Goal: Use online tool/utility: Utilize a website feature to perform a specific function

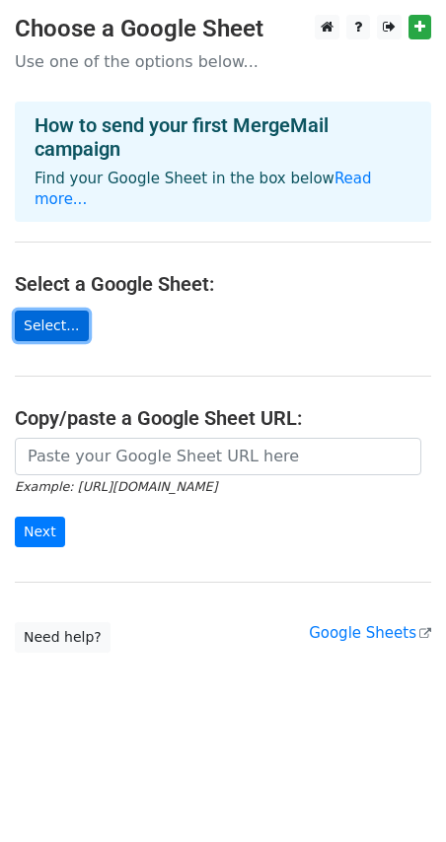
click at [54, 312] on link "Select..." at bounding box center [52, 326] width 74 height 31
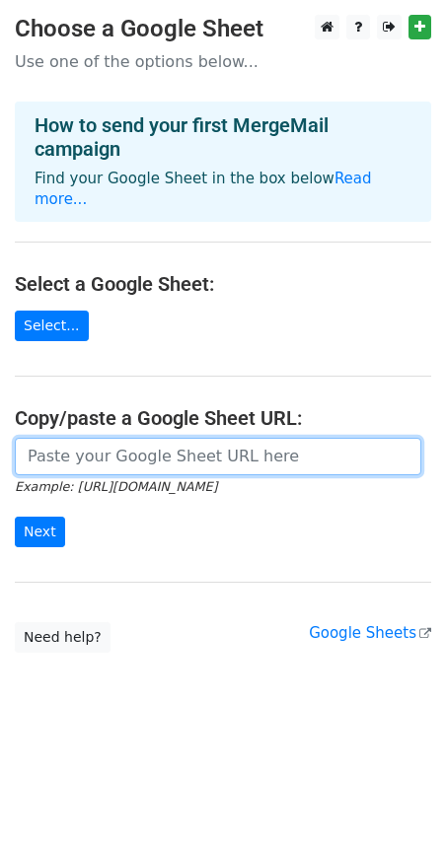
click at [83, 438] on input "url" at bounding box center [218, 456] width 406 height 37
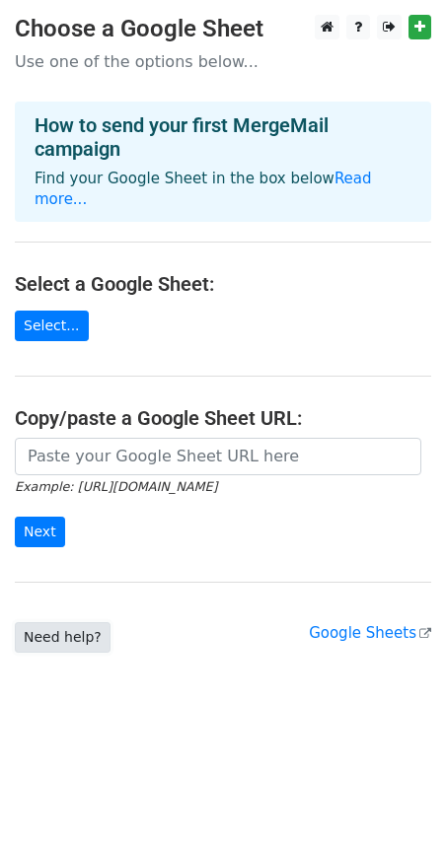
click at [77, 622] on link "Need help?" at bounding box center [63, 637] width 96 height 31
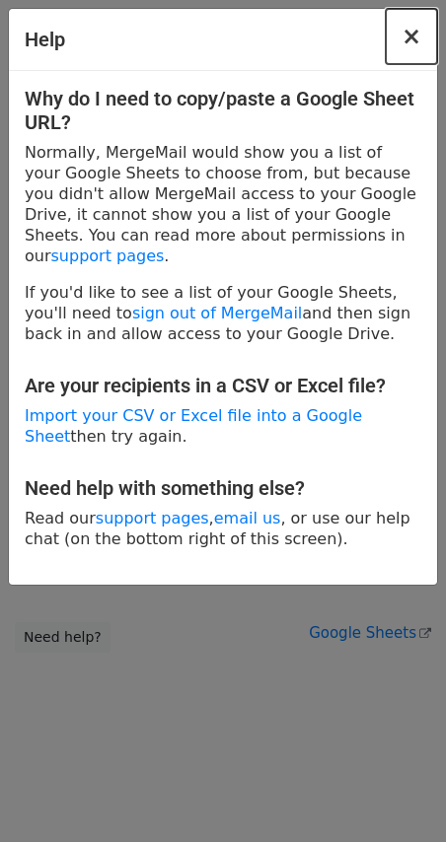
click at [417, 39] on span "×" at bounding box center [411, 37] width 20 height 28
